Goal: Information Seeking & Learning: Learn about a topic

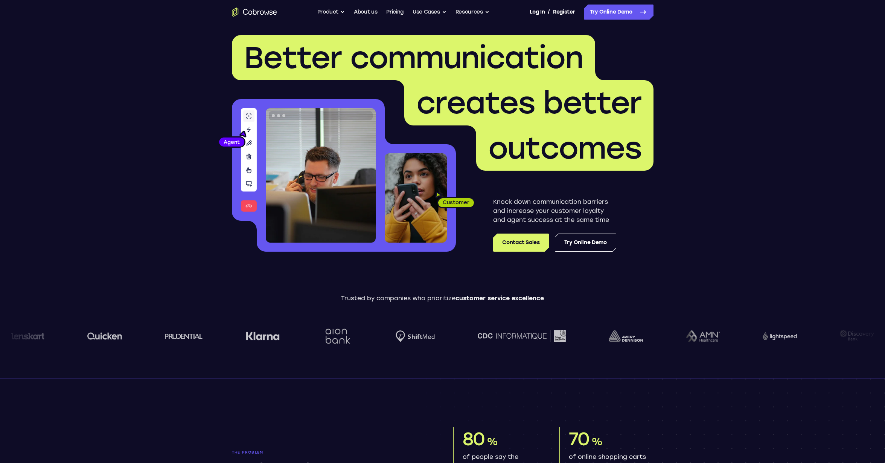
scroll to position [6, 0]
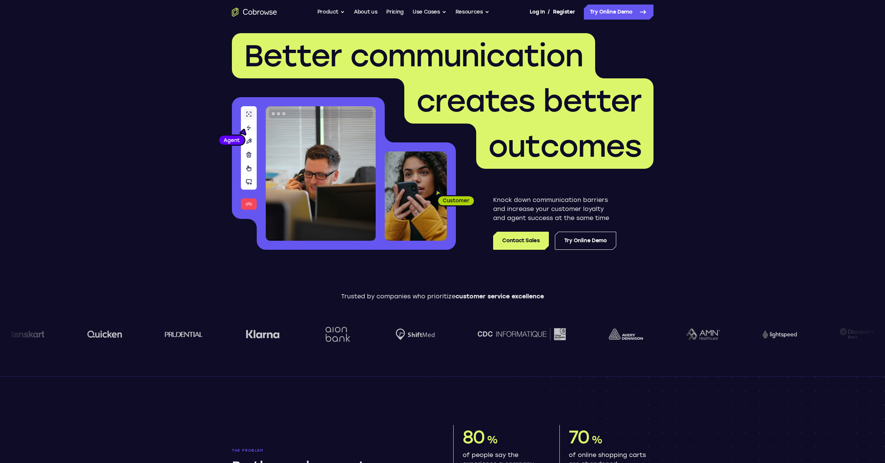
click at [256, 15] on icon "Go to the home page" at bounding box center [255, 12] width 4 height 6
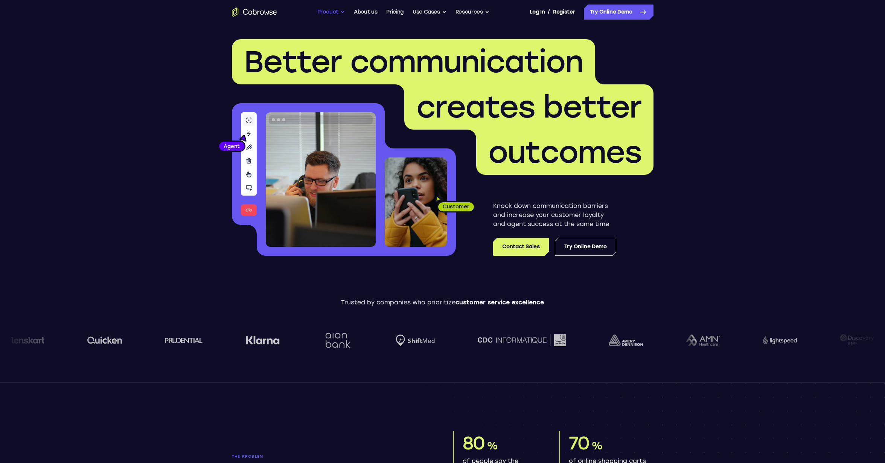
click at [336, 20] on button "Product" at bounding box center [331, 12] width 28 height 15
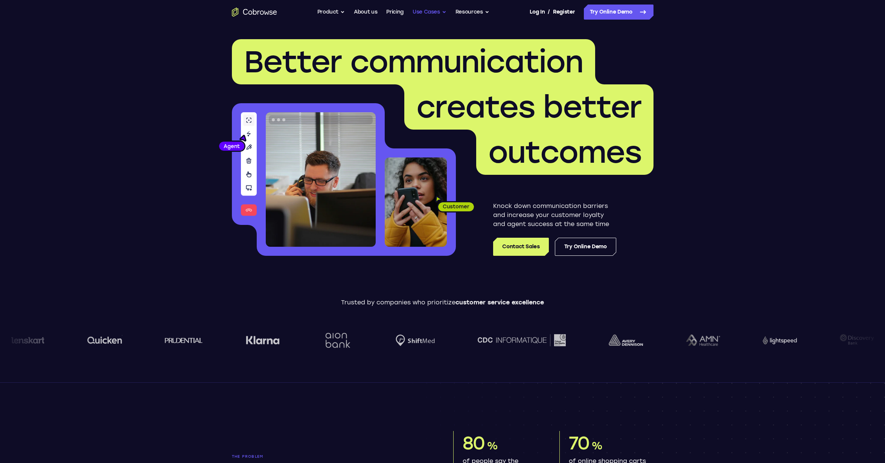
click at [447, 20] on button "Use Cases" at bounding box center [430, 12] width 34 height 15
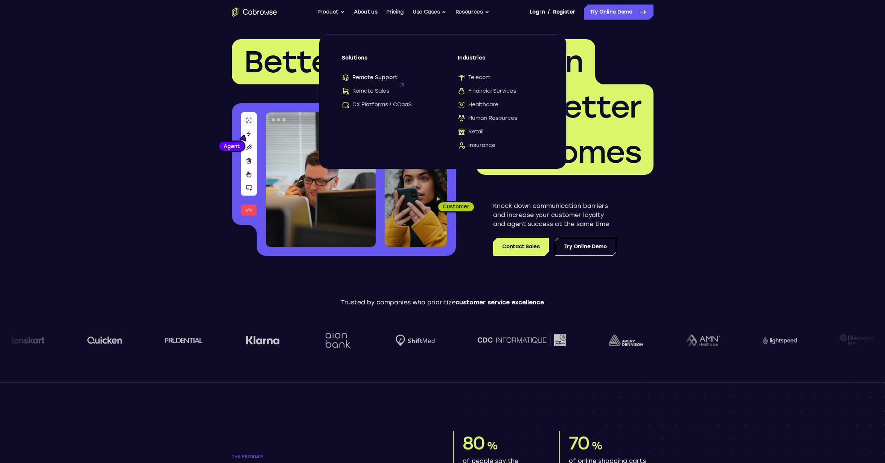
click at [374, 81] on span "Remote Support" at bounding box center [370, 78] width 56 height 8
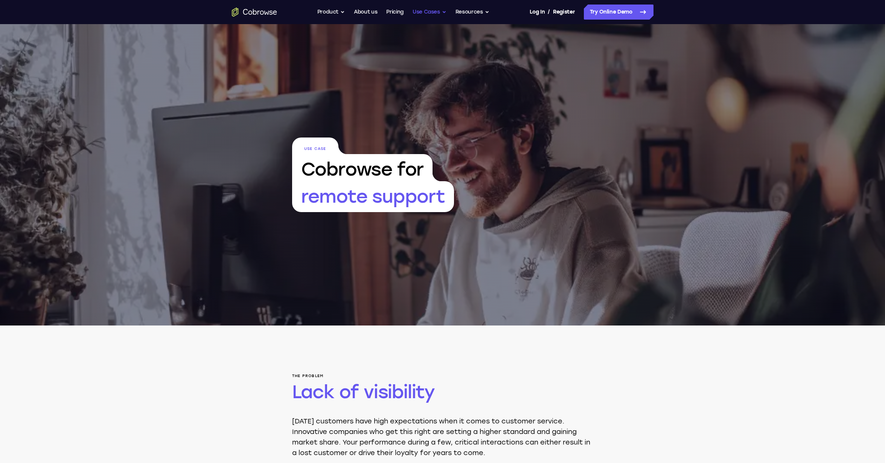
click at [447, 20] on button "Use Cases" at bounding box center [430, 12] width 34 height 15
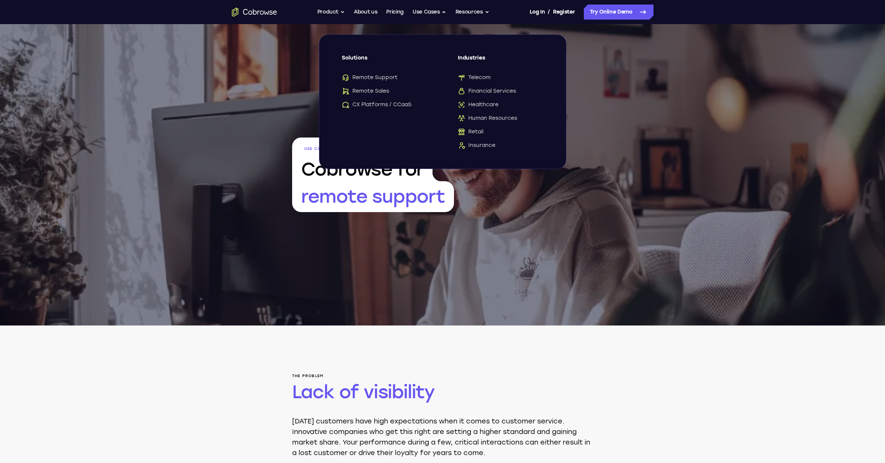
click at [654, 136] on div "Use Case Cobrowse for remote support" at bounding box center [442, 174] width 885 height 301
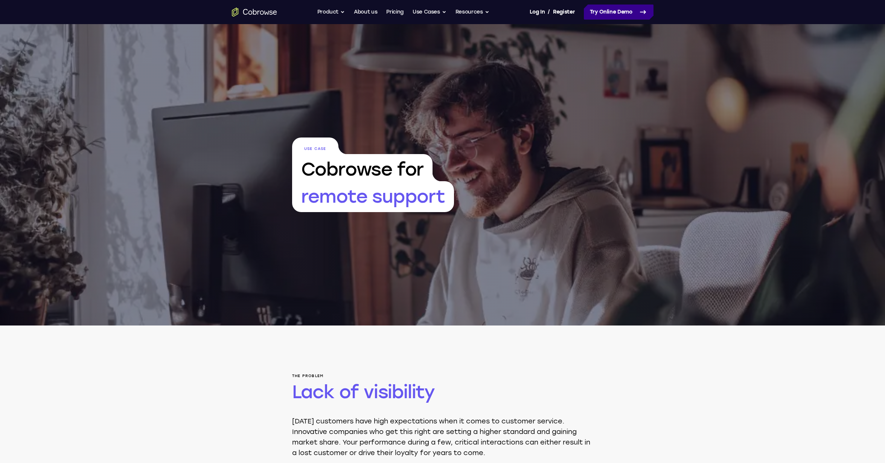
click at [652, 20] on link "Try Online Demo" at bounding box center [619, 12] width 70 height 15
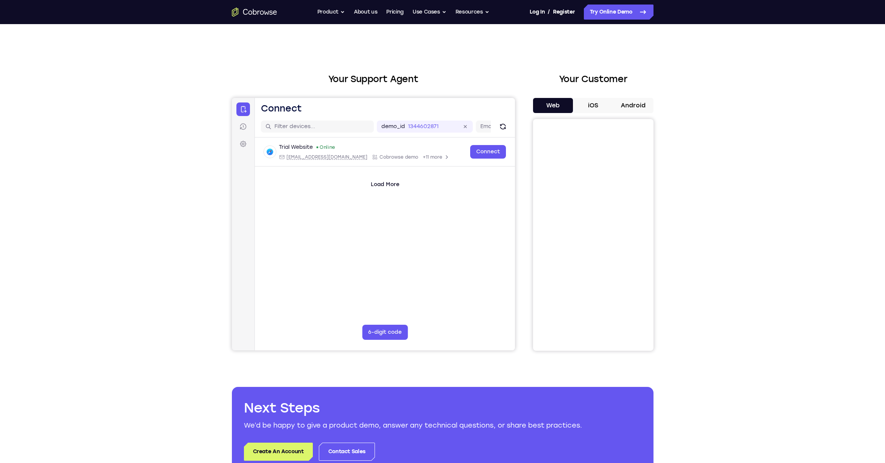
click at [271, 17] on icon "Go to the home page" at bounding box center [254, 12] width 45 height 9
